Goal: Task Accomplishment & Management: Manage account settings

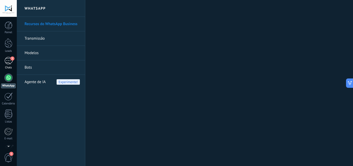
click at [8, 65] on link "3 Chats" at bounding box center [8, 63] width 17 height 12
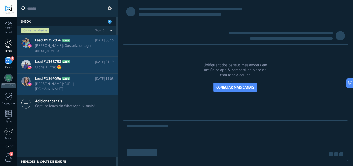
click at [11, 47] on div at bounding box center [9, 43] width 8 height 10
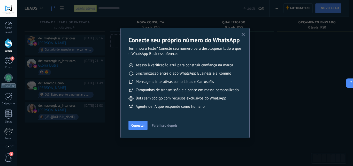
click at [244, 34] on icon "button" at bounding box center [243, 35] width 4 height 4
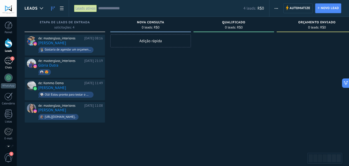
click at [7, 64] on div "3" at bounding box center [8, 60] width 8 height 7
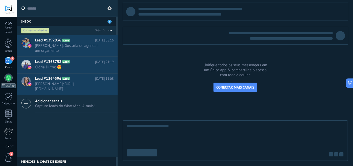
click at [8, 80] on div at bounding box center [8, 77] width 8 height 8
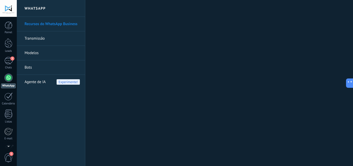
click at [37, 56] on link "Modelos" at bounding box center [52, 53] width 55 height 14
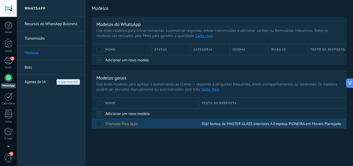
click at [131, 125] on span "Chamada Para Ação" at bounding box center [121, 123] width 33 height 5
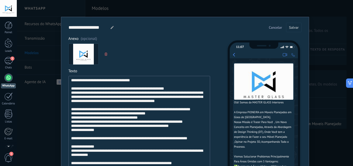
click at [137, 130] on div "**********" at bounding box center [139, 145] width 136 height 134
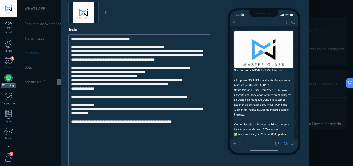
scroll to position [46, 0]
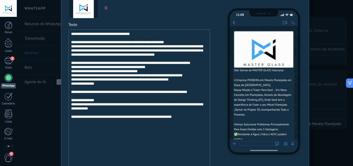
click at [29, 84] on div "**********" at bounding box center [185, 83] width 336 height 166
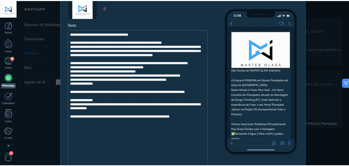
scroll to position [0, 0]
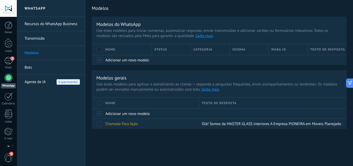
click at [29, 84] on span "Agente de IA" at bounding box center [35, 82] width 21 height 14
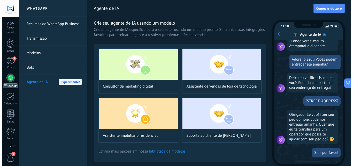
scroll to position [127, 0]
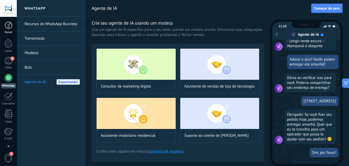
click at [11, 27] on div at bounding box center [9, 25] width 8 height 8
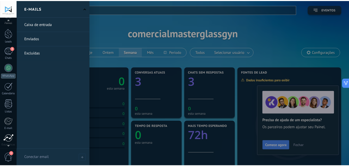
scroll to position [15, 0]
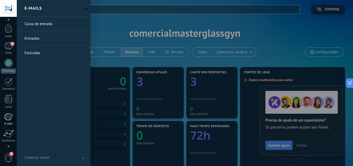
click at [10, 115] on div at bounding box center [8, 117] width 9 height 8
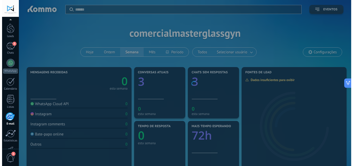
scroll to position [49, 0]
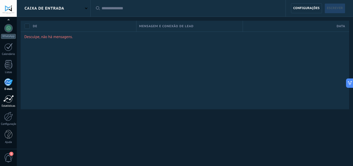
click at [11, 101] on div at bounding box center [8, 99] width 10 height 8
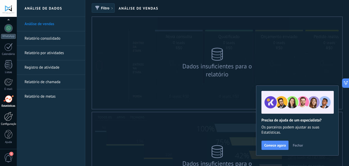
click at [9, 119] on div at bounding box center [8, 116] width 9 height 9
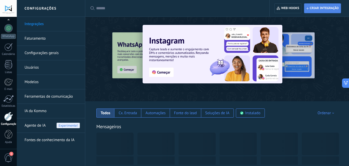
click at [327, 10] on span "Criar integração" at bounding box center [324, 8] width 29 height 4
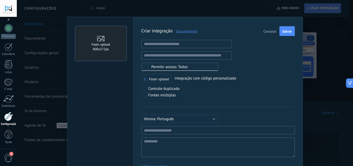
scroll to position [5, 0]
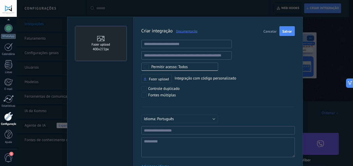
click at [271, 29] on span "Cancelar" at bounding box center [269, 31] width 13 height 4
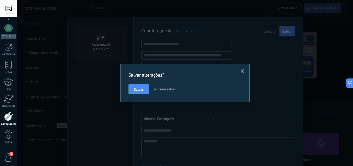
click at [245, 72] on span at bounding box center [242, 71] width 9 height 9
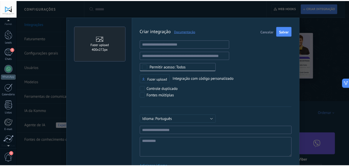
scroll to position [0, 0]
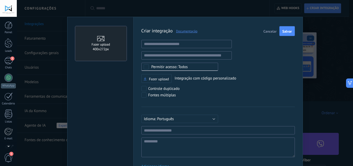
click at [9, 20] on div "Painel Leads 3 Chats WhatsApp Clientes" at bounding box center [17, 83] width 34 height 132
click at [10, 31] on div "Painel" at bounding box center [8, 32] width 15 height 3
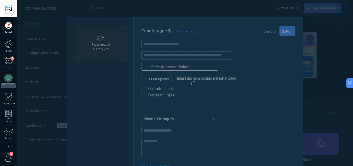
click at [10, 31] on div "Painel" at bounding box center [8, 32] width 15 height 3
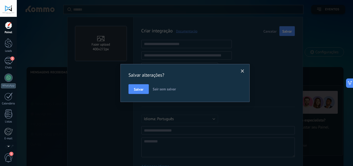
click at [173, 88] on span "Sair sem salvar" at bounding box center [164, 89] width 23 height 5
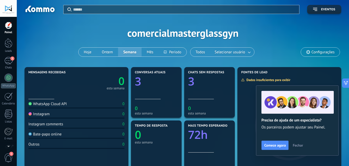
click at [308, 52] on icon at bounding box center [308, 52] width 4 height 4
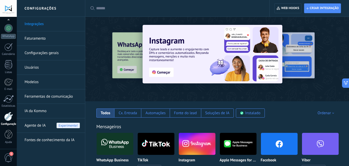
click at [40, 39] on link "Faturamento" at bounding box center [52, 38] width 55 height 14
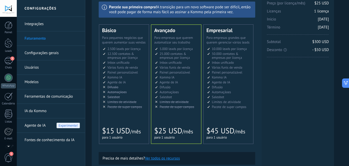
click at [8, 20] on div "Painel Leads 3 Chats WhatsApp Clientes" at bounding box center [17, 83] width 34 height 132
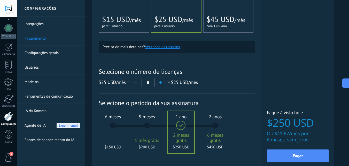
scroll to position [150, 0]
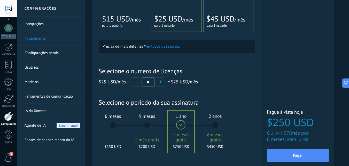
click at [112, 122] on div "6 meses $150 USD" at bounding box center [113, 127] width 28 height 36
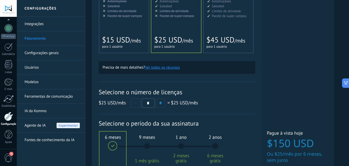
scroll to position [136, 0]
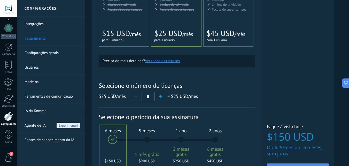
drag, startPoint x: 348, startPoint y: 97, endPoint x: 331, endPoint y: 89, distance: 18.9
click at [331, 89] on div "Detalhes do plano Seu teste grátis com licenças ilimitadas e 10GB de armazename…" at bounding box center [217, 39] width 264 height 350
click at [331, 89] on div "Licenças adicionais Plano Avançado Preço (por licença/mês) $25 USD Novas licenç…" at bounding box center [298, 33] width 72 height 304
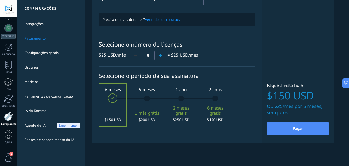
scroll to position [184, 0]
